Goal: Find specific page/section: Find specific page/section

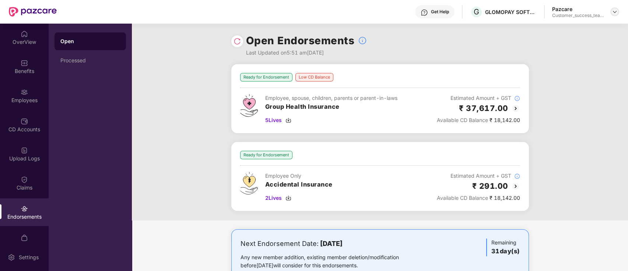
click at [614, 10] on img at bounding box center [615, 12] width 6 height 6
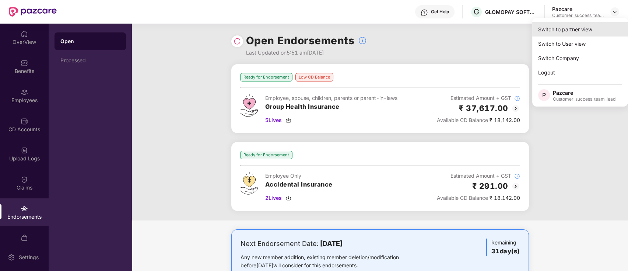
click at [610, 28] on div "Switch to partner view" at bounding box center [580, 29] width 96 height 14
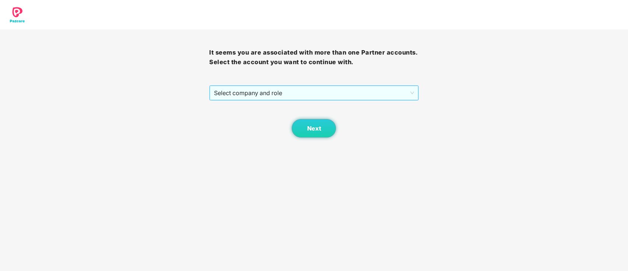
click at [258, 99] on span "Select company and role" at bounding box center [314, 93] width 200 height 14
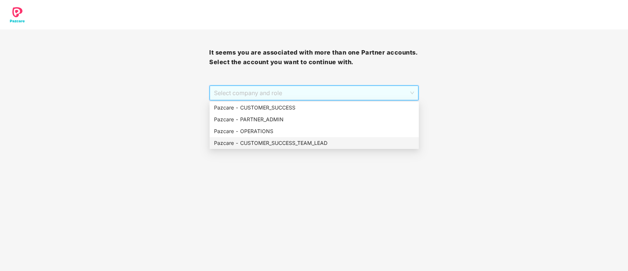
click at [259, 143] on div "Pazcare - CUSTOMER_SUCCESS_TEAM_LEAD" at bounding box center [314, 143] width 200 height 8
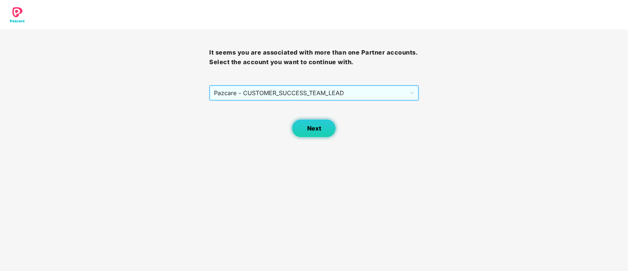
click at [304, 127] on button "Next" at bounding box center [314, 128] width 44 height 18
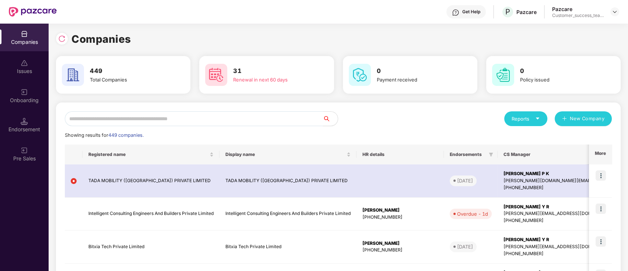
click at [234, 119] on input "text" at bounding box center [194, 118] width 258 height 15
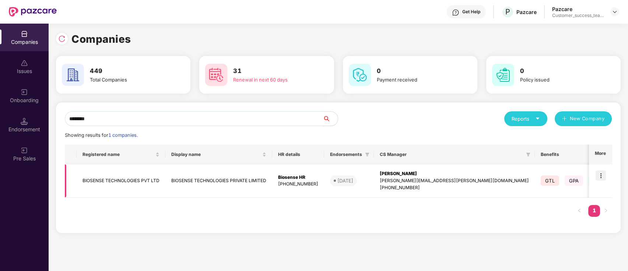
type input "********"
click at [604, 174] on img at bounding box center [601, 175] width 10 height 10
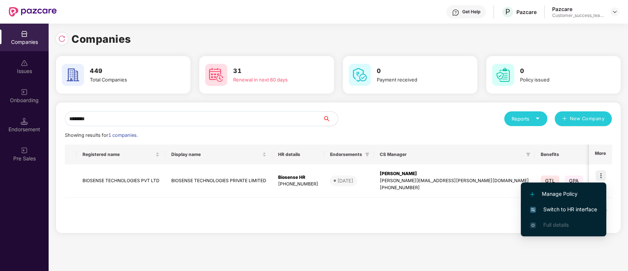
click at [598, 212] on li "Switch to HR interface" at bounding box center [563, 209] width 85 height 15
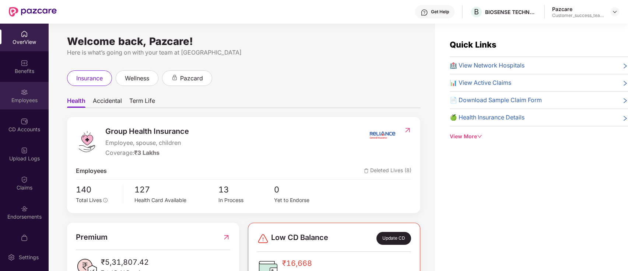
click at [8, 93] on div "Employees" at bounding box center [24, 96] width 49 height 28
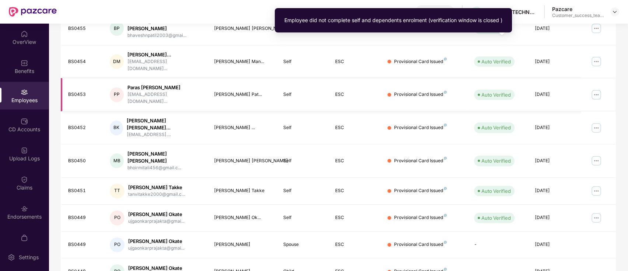
scroll to position [132, 0]
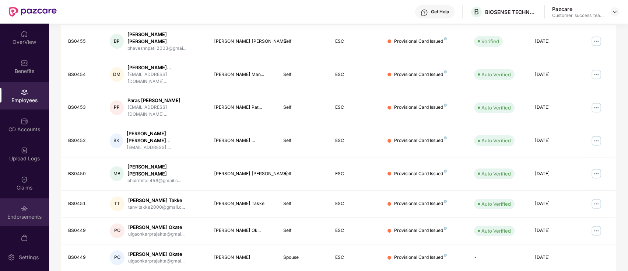
click at [15, 207] on div "Endorsements" at bounding box center [24, 212] width 49 height 28
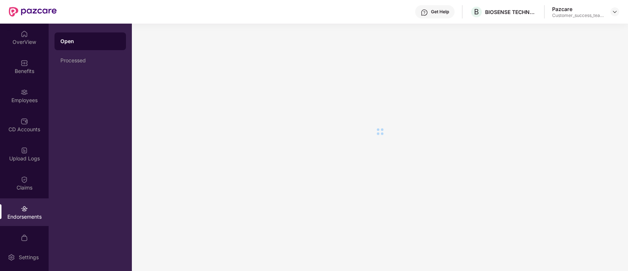
scroll to position [0, 0]
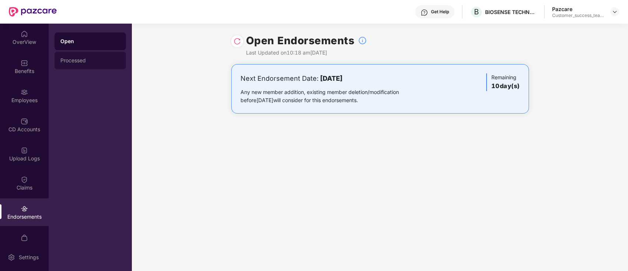
click at [92, 66] on div "Processed" at bounding box center [90, 61] width 71 height 18
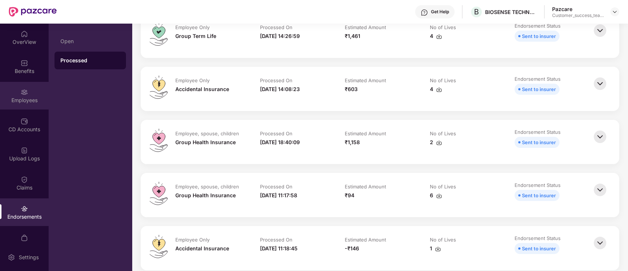
click at [2, 91] on div "Employees" at bounding box center [24, 96] width 49 height 28
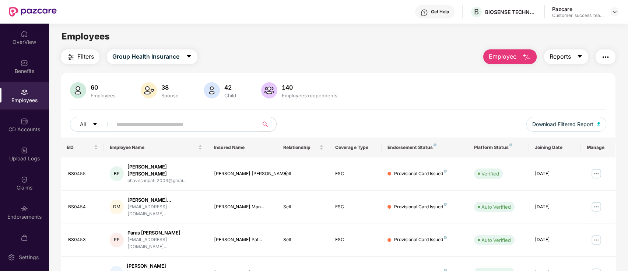
click at [571, 60] on button "Reports" at bounding box center [566, 56] width 44 height 15
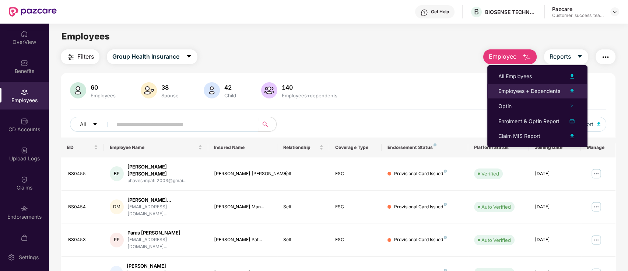
click at [556, 90] on div "Employees + Dependents" at bounding box center [529, 91] width 62 height 8
